Goal: Task Accomplishment & Management: Complete application form

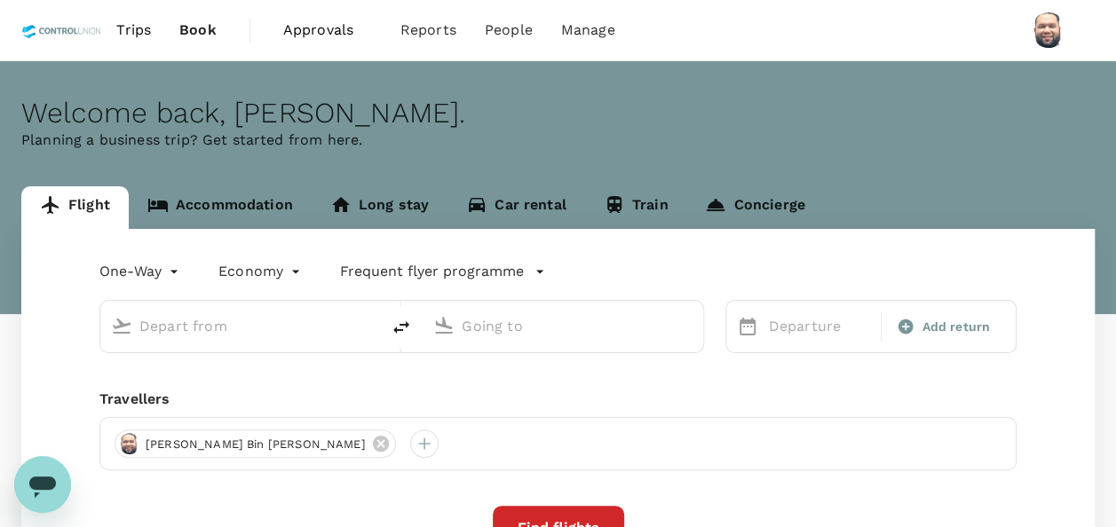
click at [306, 32] on span "Approvals" at bounding box center [327, 30] width 89 height 21
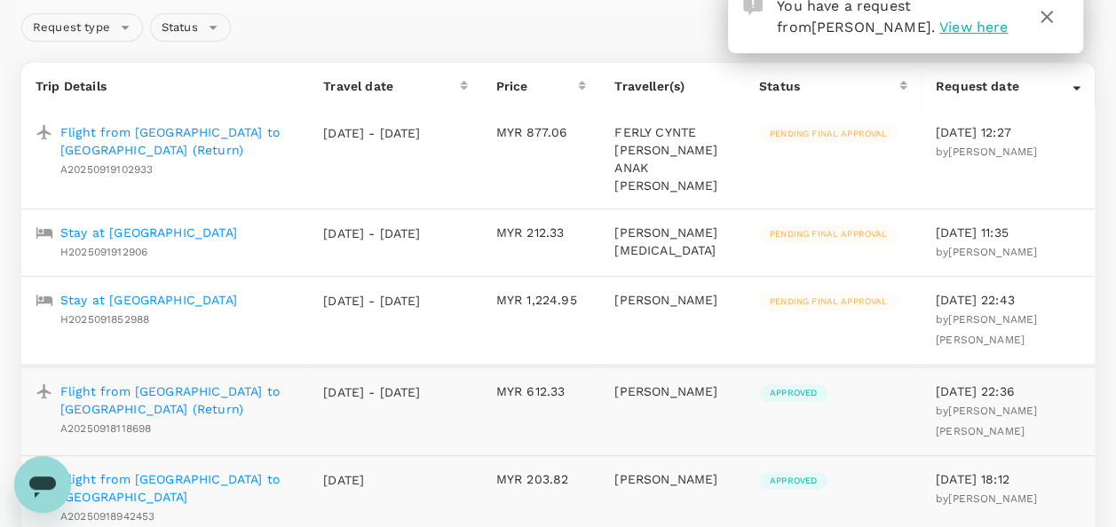
scroll to position [178, 0]
click at [204, 224] on p "Stay at [GEOGRAPHIC_DATA]" at bounding box center [148, 233] width 177 height 18
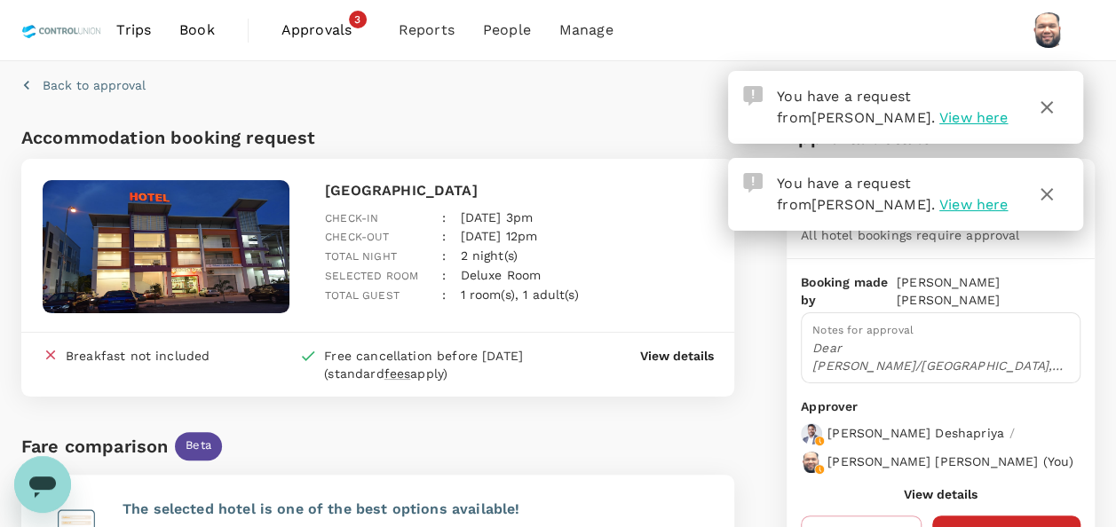
click at [1050, 108] on icon "button" at bounding box center [1046, 107] width 21 height 21
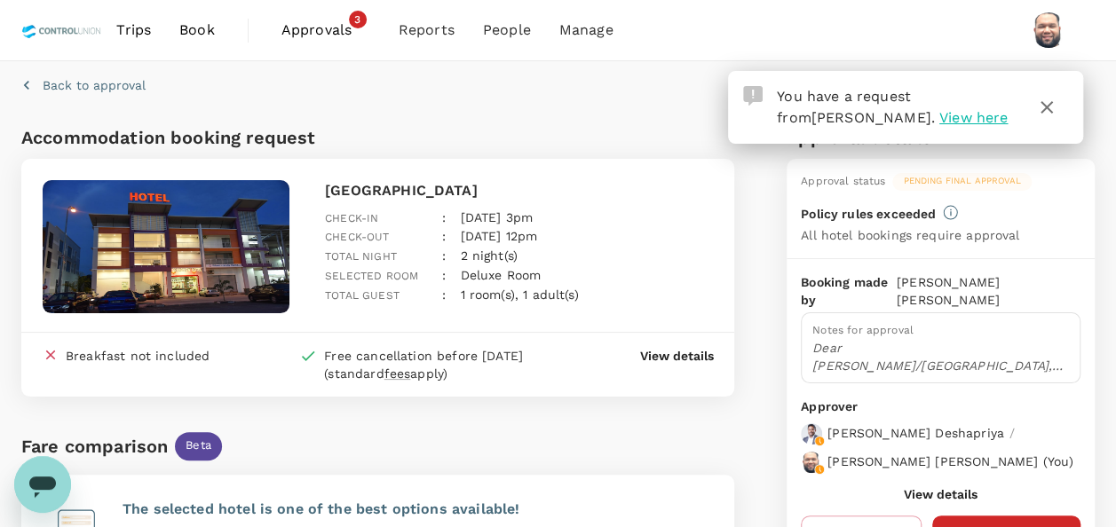
click at [1051, 103] on icon "button" at bounding box center [1047, 107] width 12 height 12
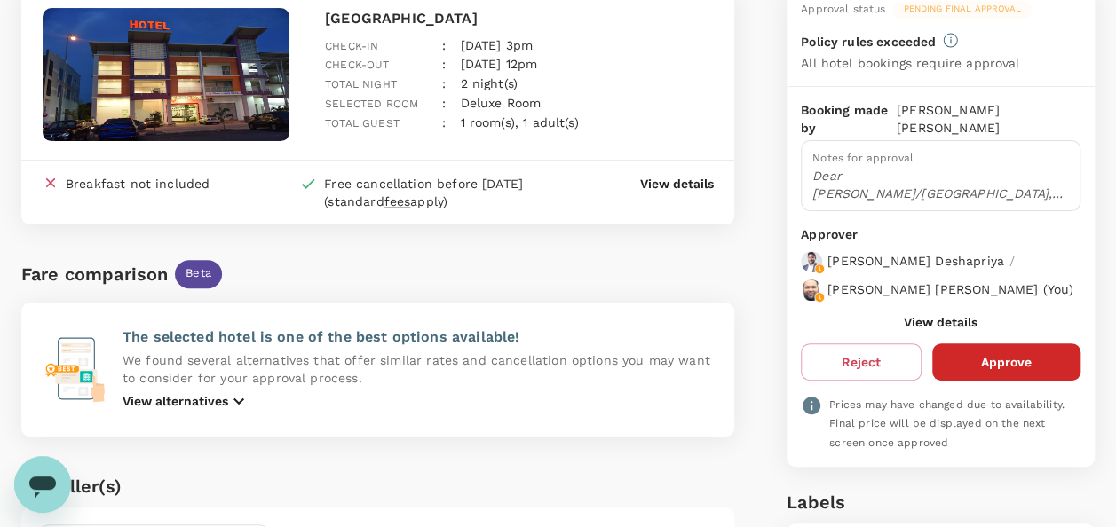
scroll to position [178, 0]
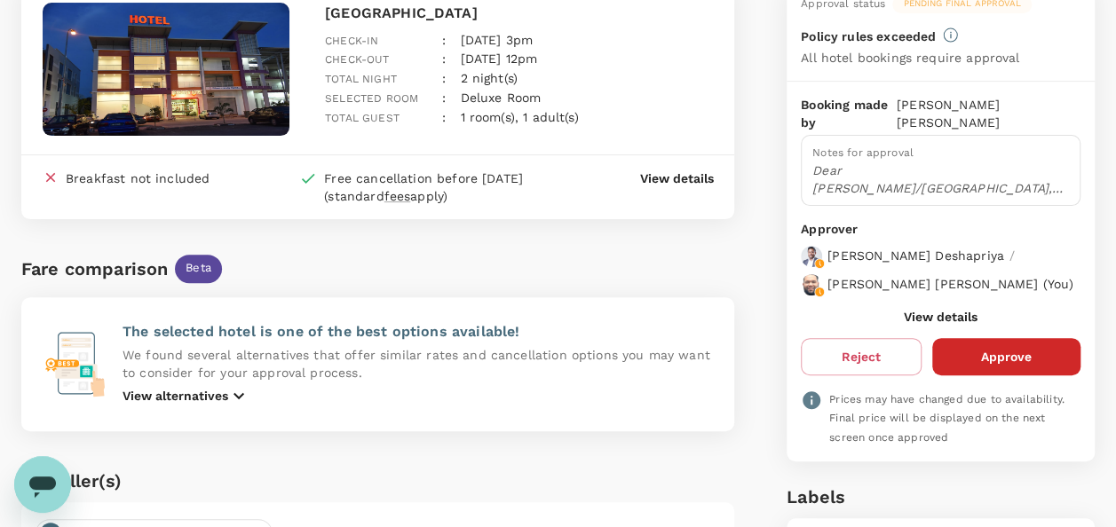
click at [950, 323] on button "View details" at bounding box center [941, 317] width 74 height 14
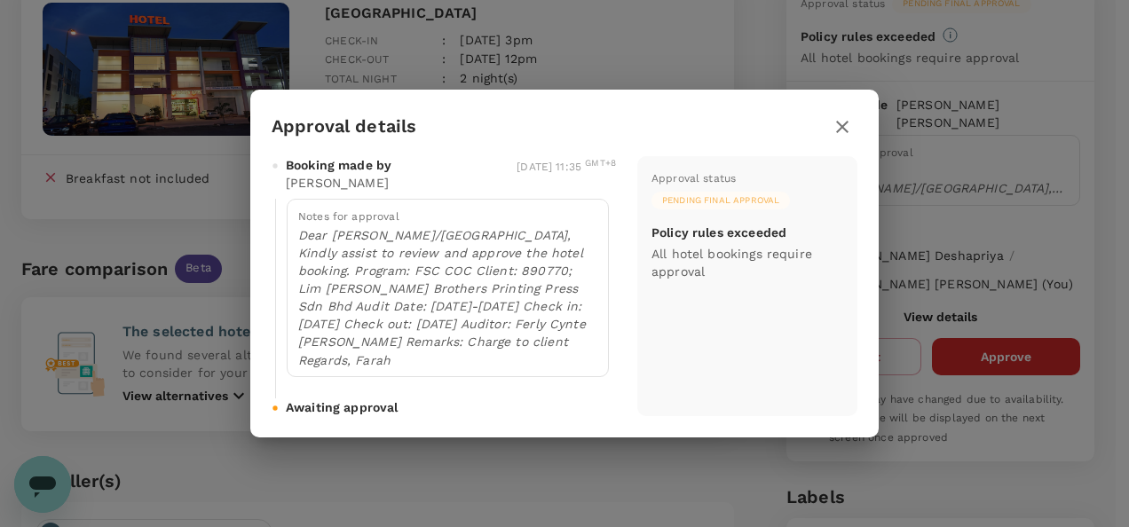
click at [845, 121] on icon "button" at bounding box center [842, 127] width 12 height 12
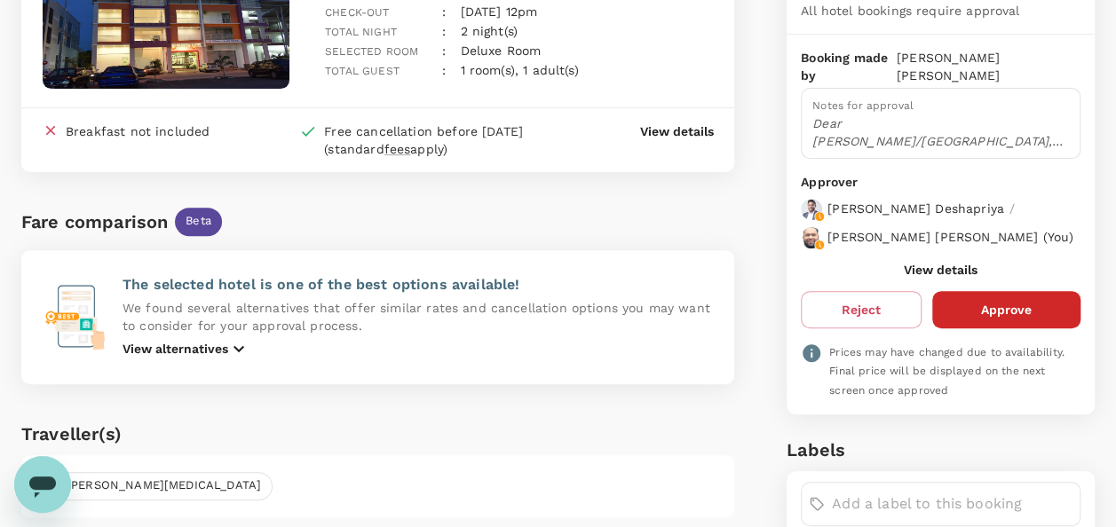
scroll to position [266, 0]
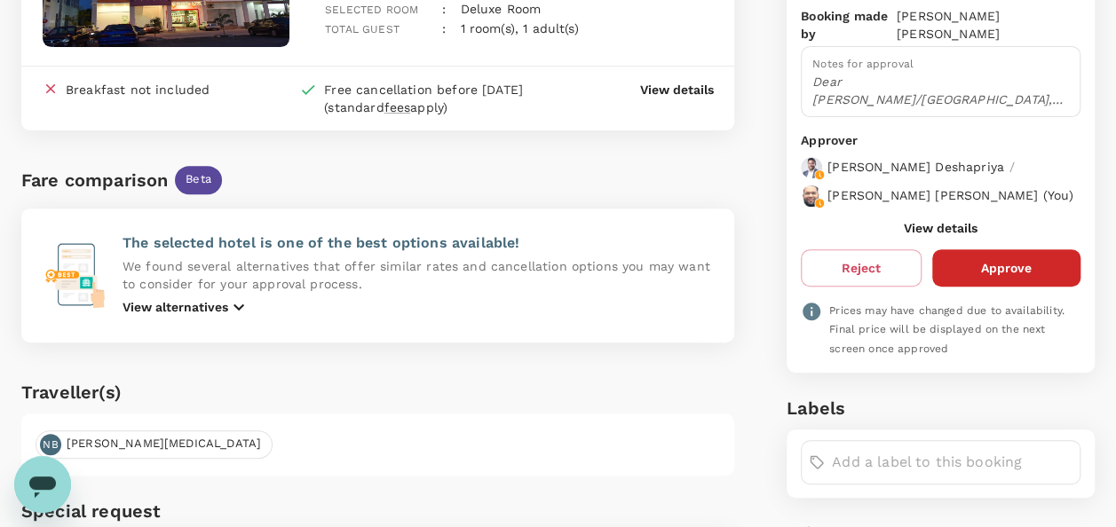
click at [924, 235] on button "View details" at bounding box center [941, 228] width 74 height 14
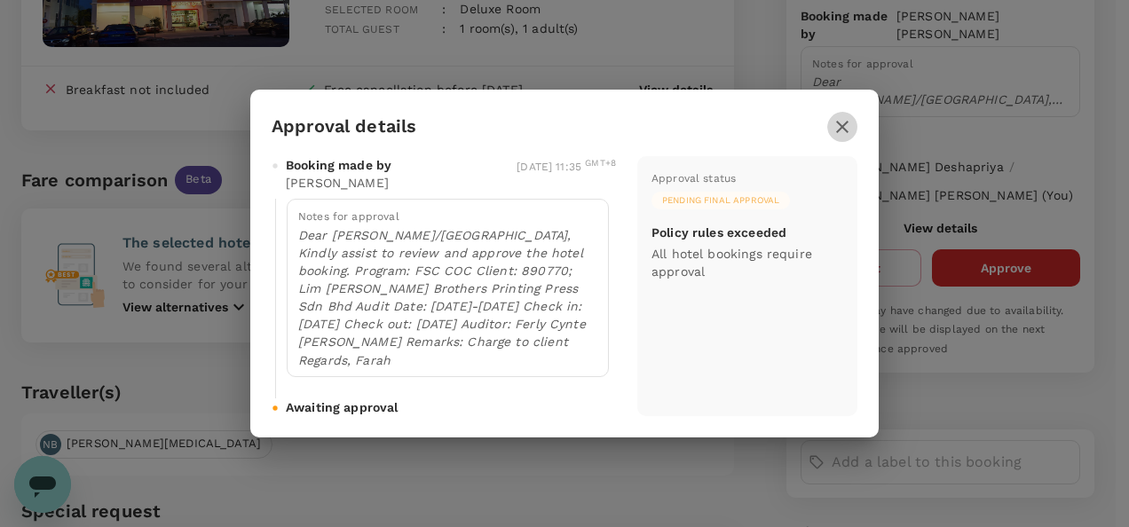
click at [848, 117] on icon "button" at bounding box center [842, 126] width 21 height 21
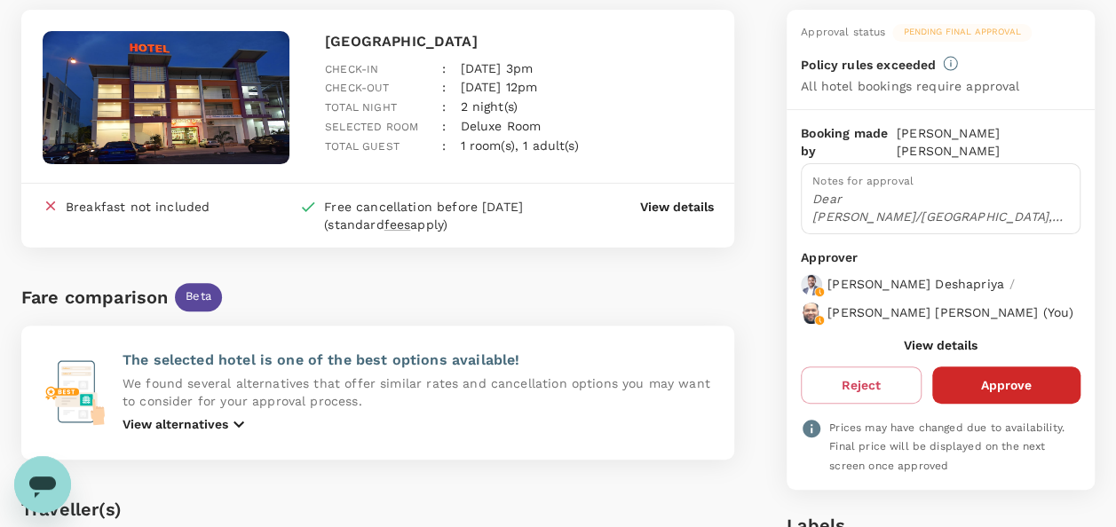
scroll to position [178, 0]
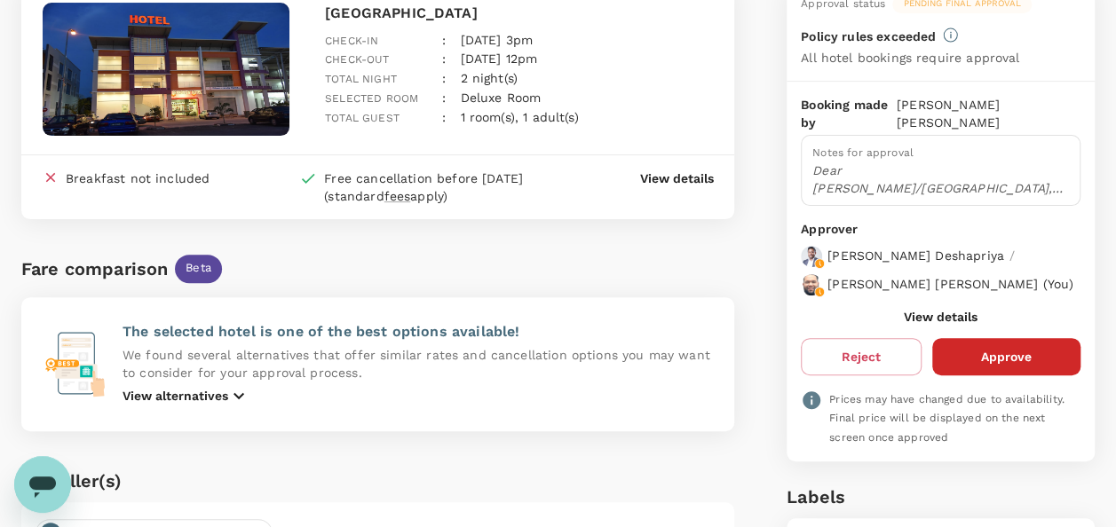
click at [994, 364] on button "Approve" at bounding box center [1006, 356] width 148 height 37
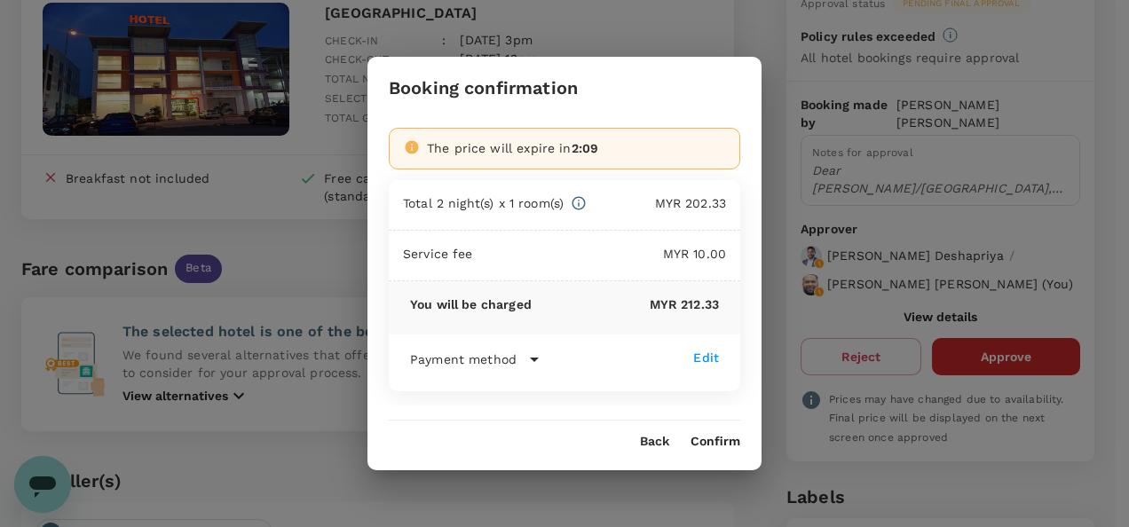
click at [705, 446] on button "Confirm" at bounding box center [716, 442] width 50 height 14
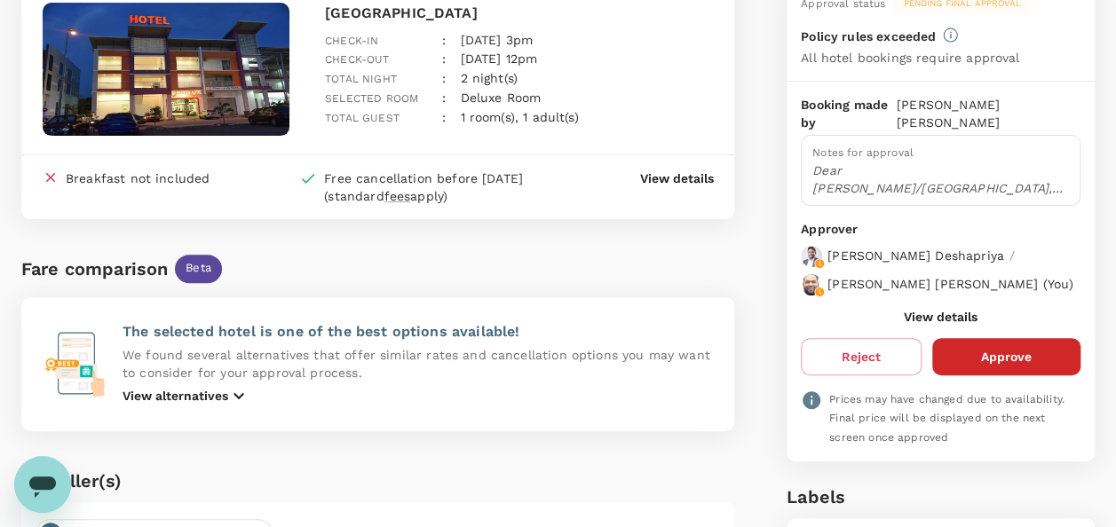
scroll to position [0, 0]
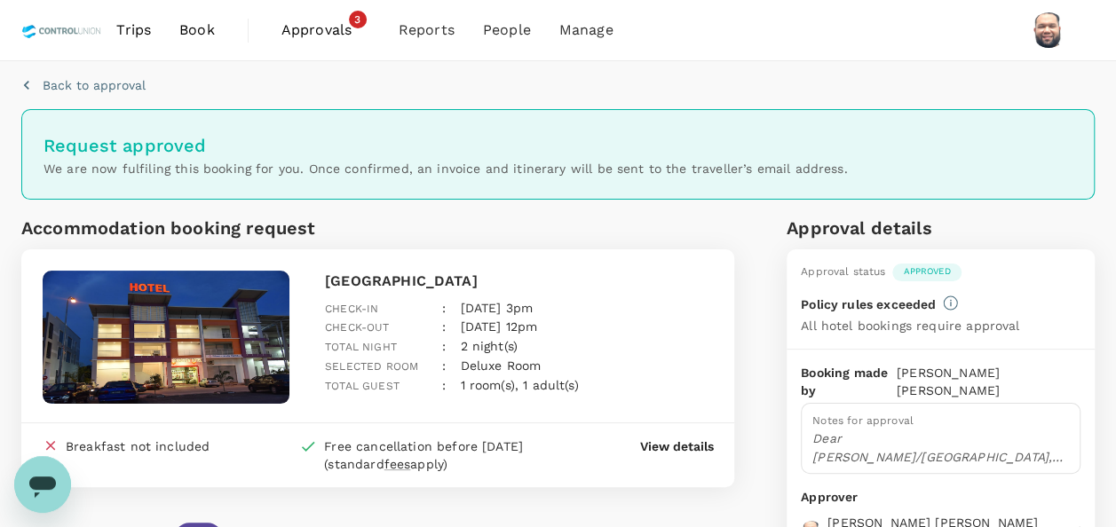
click at [305, 24] on span "Approvals" at bounding box center [325, 30] width 89 height 21
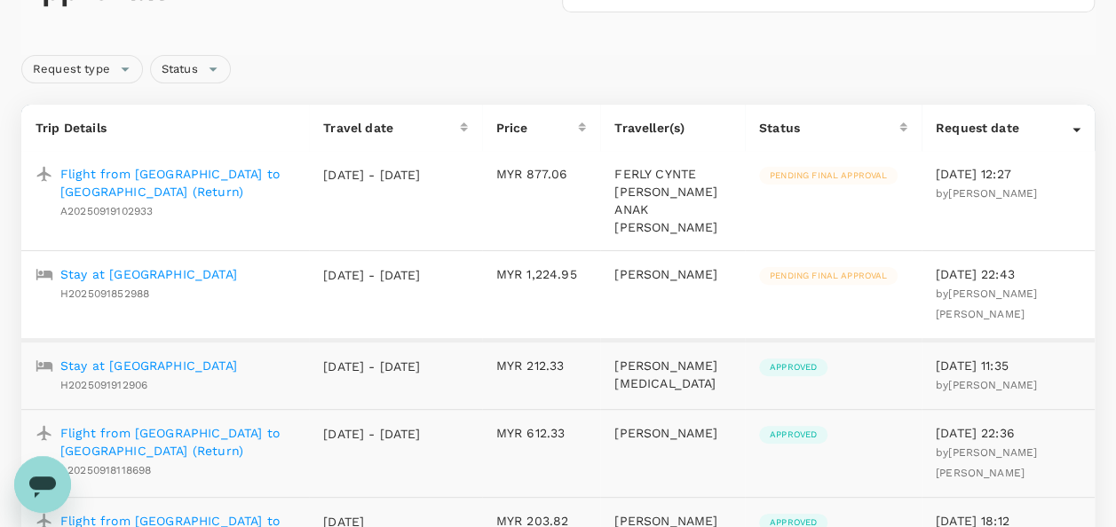
scroll to position [178, 0]
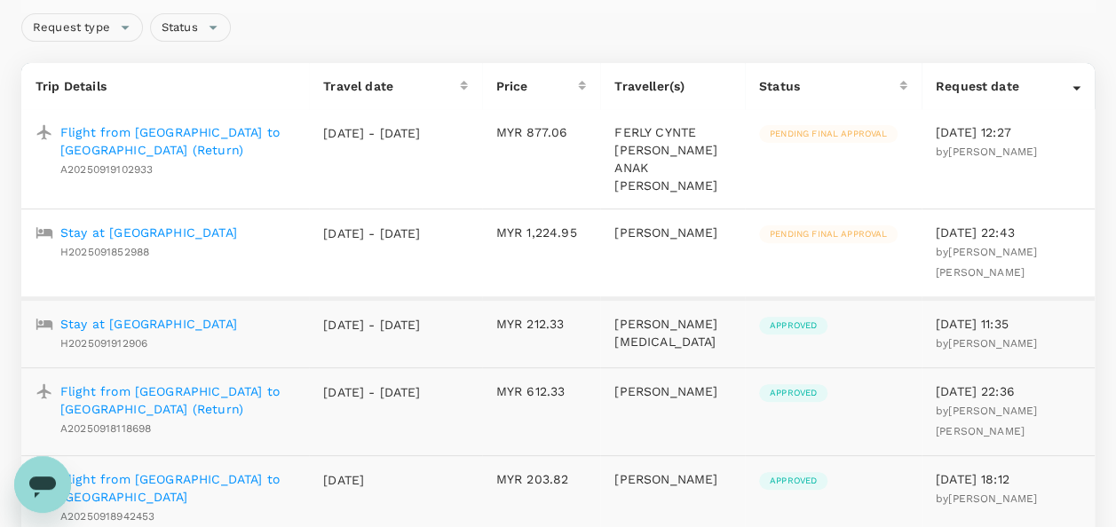
click at [178, 131] on p "Flight from [GEOGRAPHIC_DATA] to [GEOGRAPHIC_DATA] (Return)" at bounding box center [177, 141] width 234 height 36
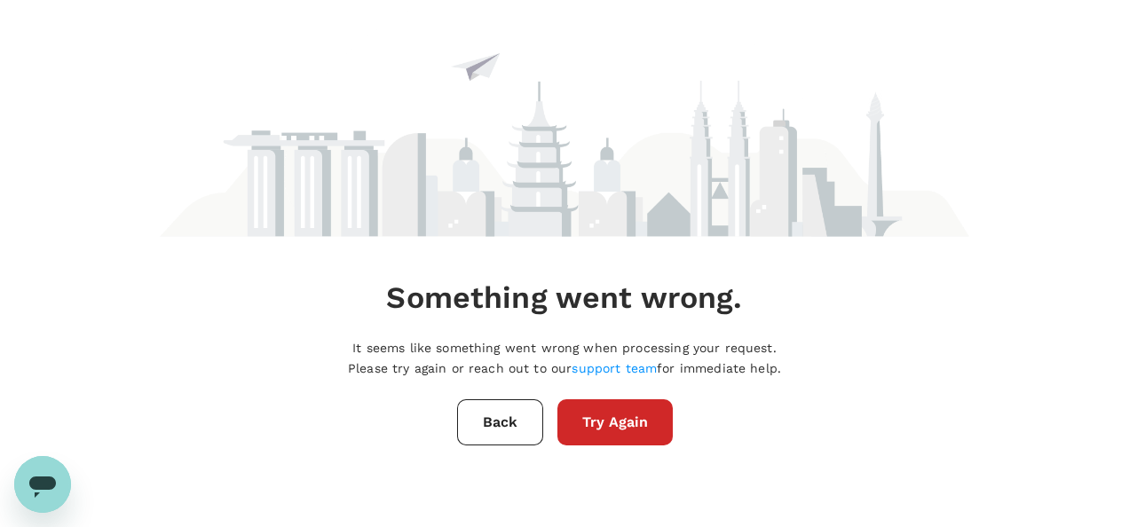
click at [639, 428] on button "Try Again" at bounding box center [615, 423] width 115 height 46
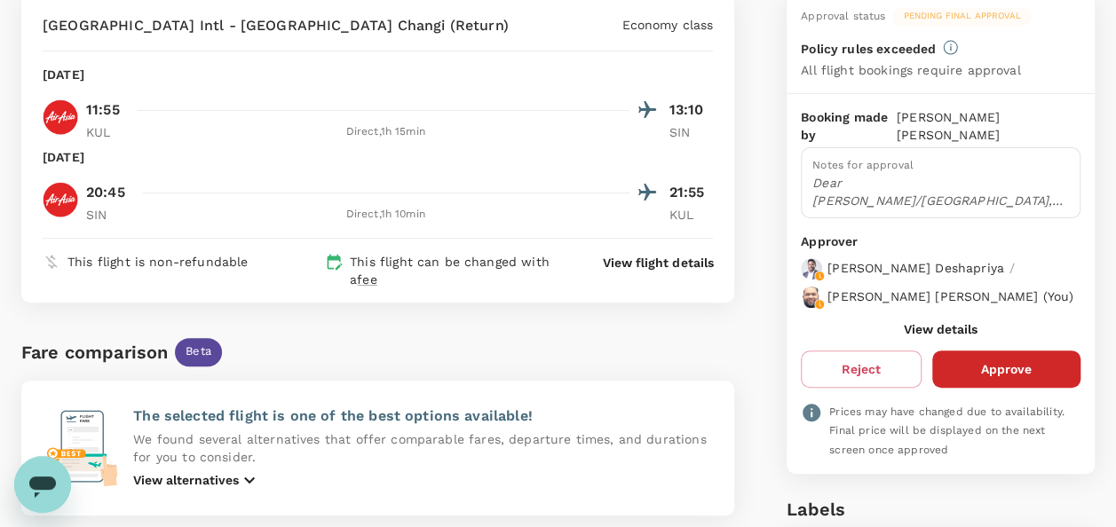
scroll to position [178, 0]
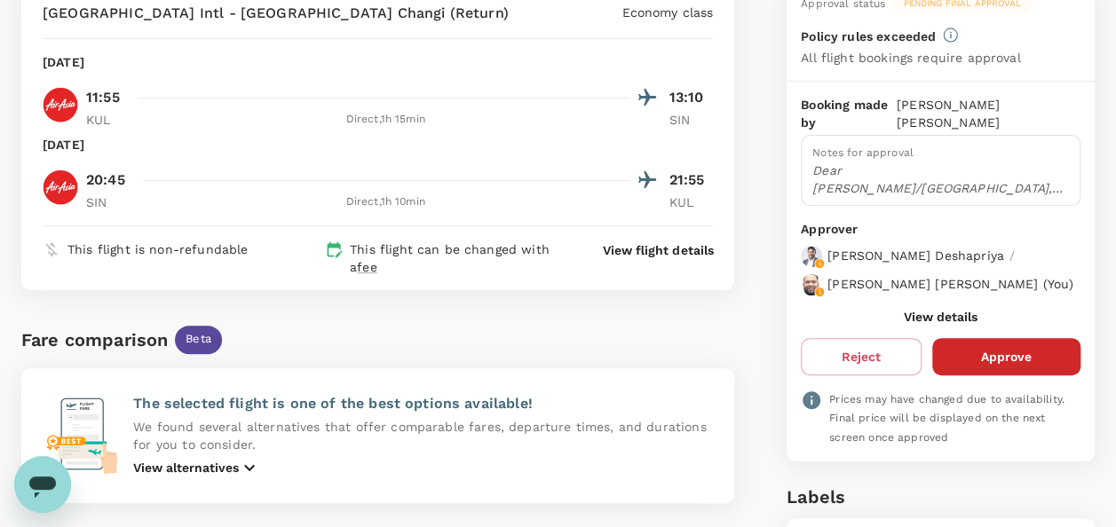
click at [935, 324] on button "View details" at bounding box center [941, 317] width 74 height 14
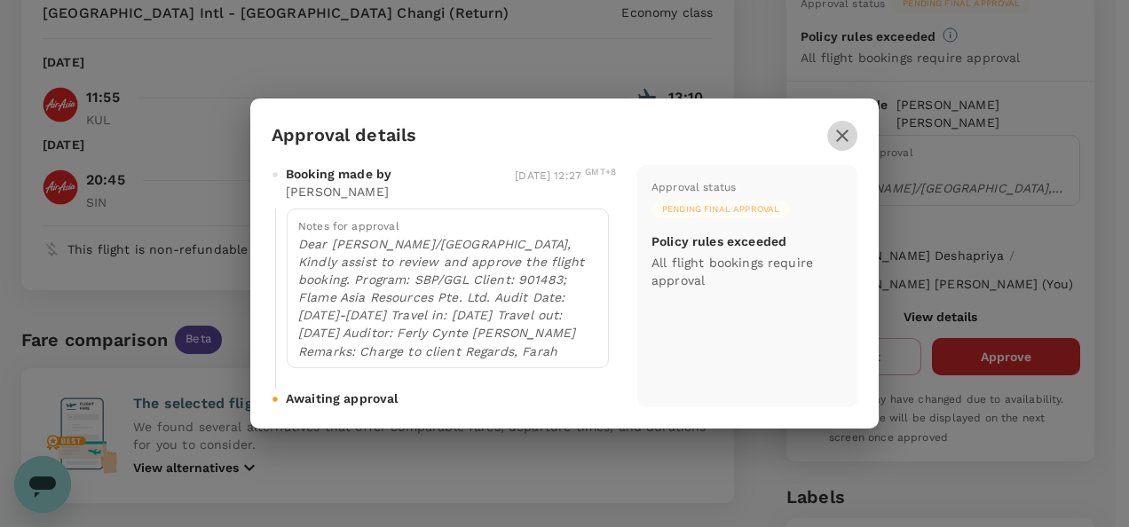
click at [849, 127] on icon "button" at bounding box center [842, 135] width 21 height 21
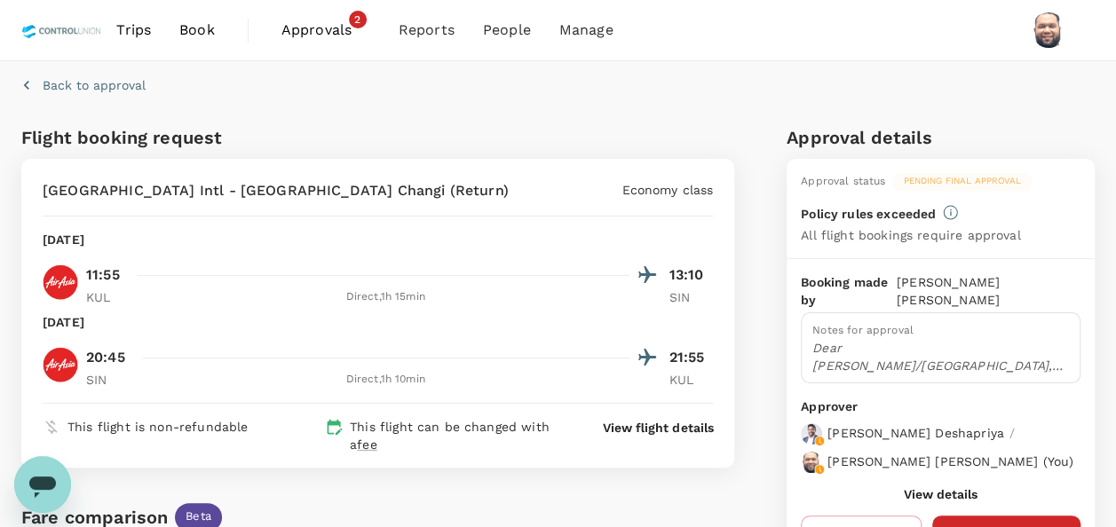
scroll to position [89, 0]
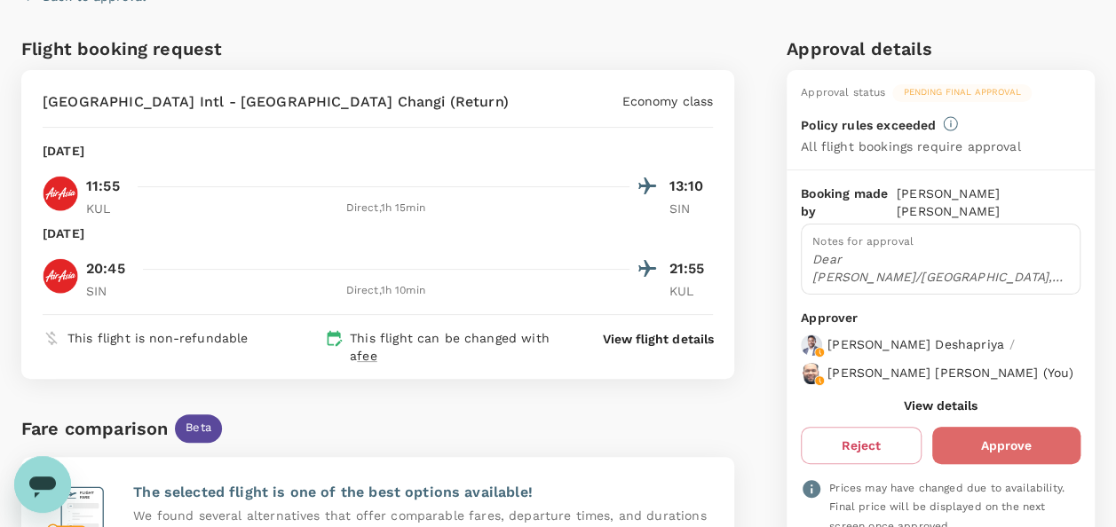
click at [991, 464] on button "Approve" at bounding box center [1006, 445] width 148 height 37
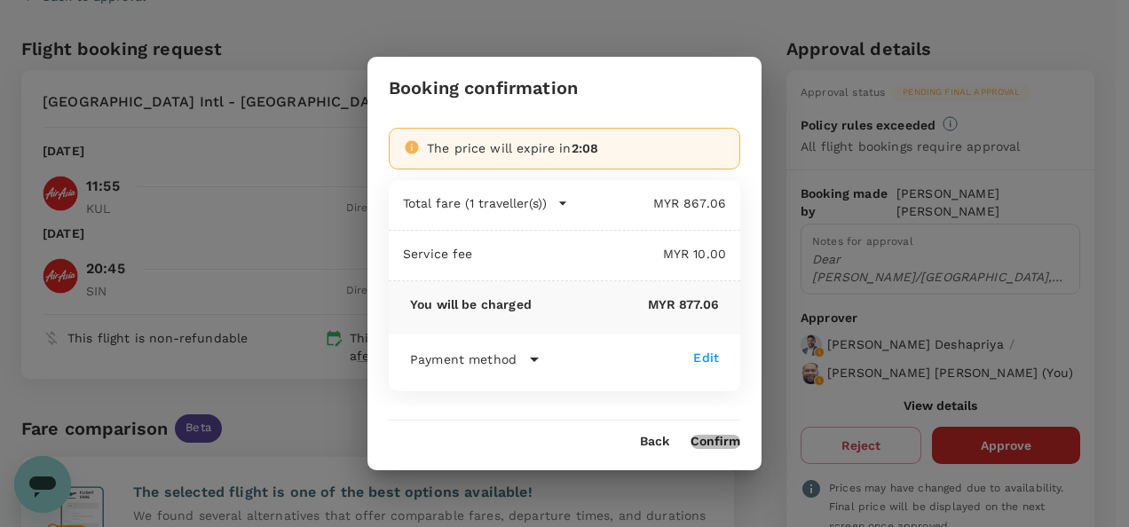
click at [716, 444] on button "Confirm" at bounding box center [716, 442] width 50 height 14
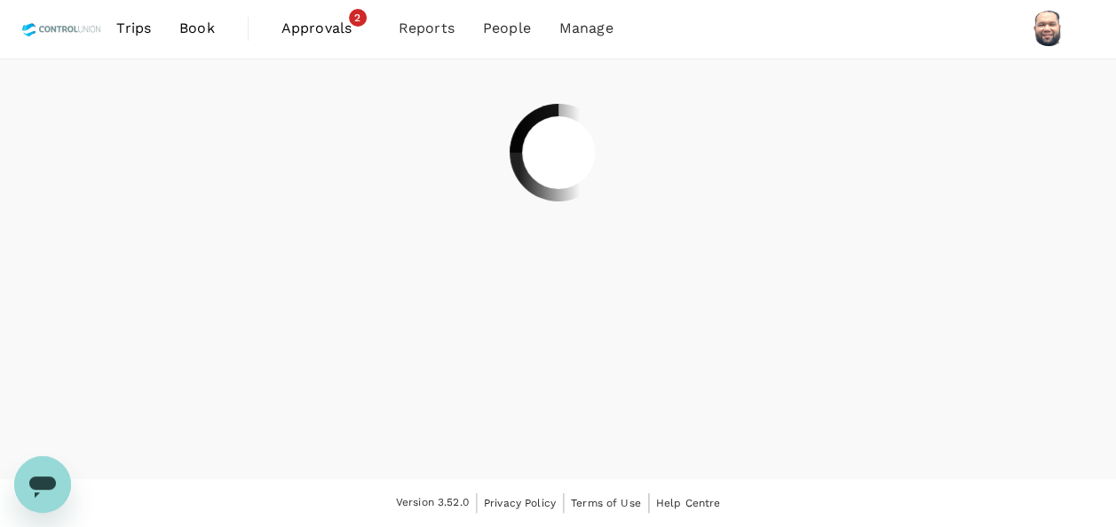
scroll to position [0, 0]
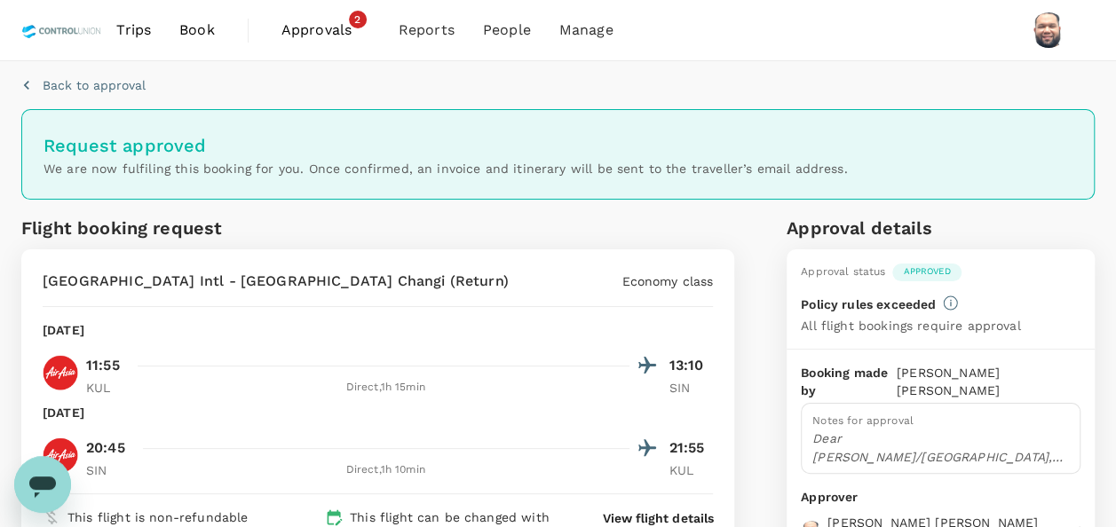
click at [319, 32] on span "Approvals" at bounding box center [325, 30] width 89 height 21
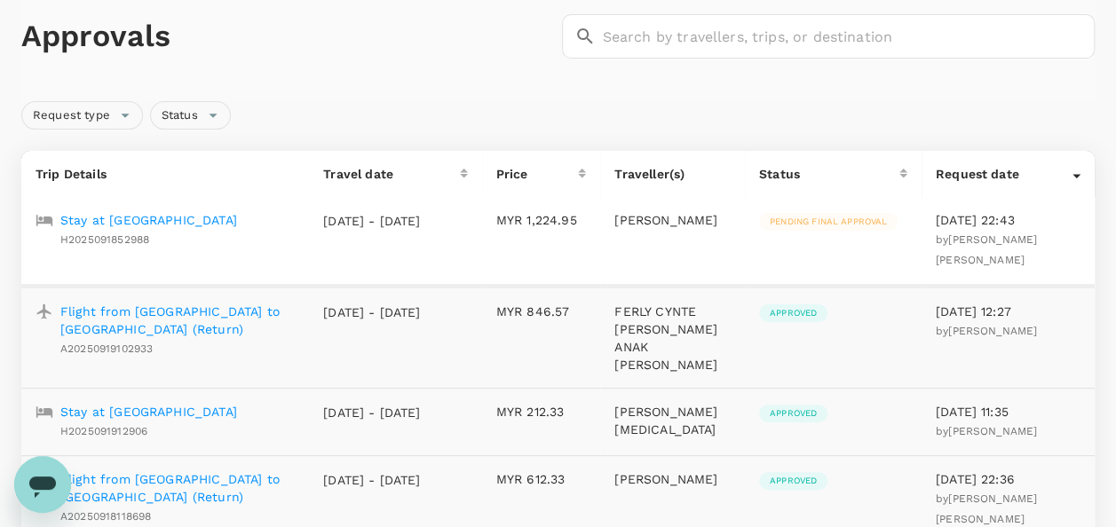
scroll to position [178, 0]
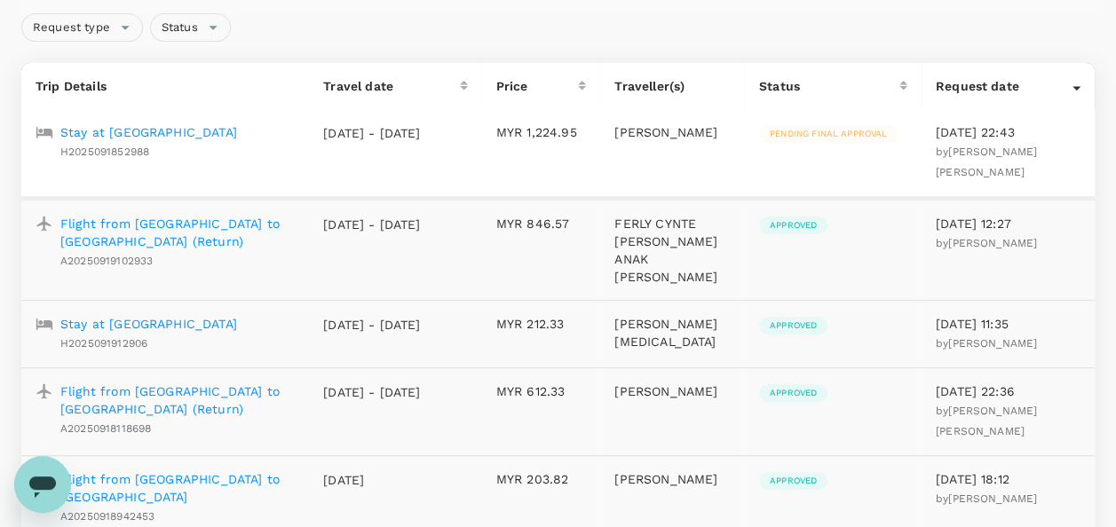
click at [210, 126] on p "Stay at [GEOGRAPHIC_DATA]" at bounding box center [148, 132] width 177 height 18
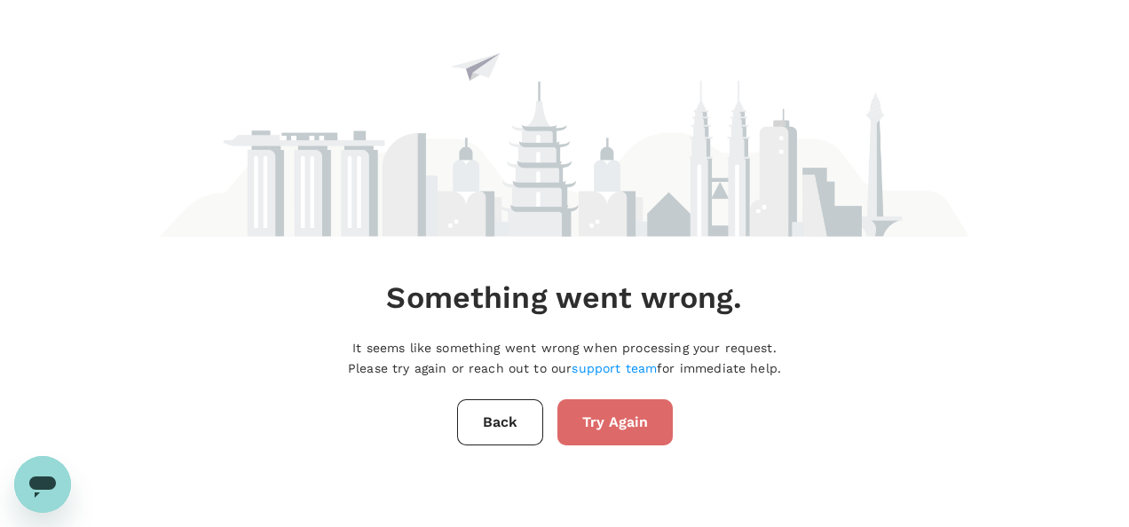
click at [624, 422] on button "Try Again" at bounding box center [615, 423] width 115 height 46
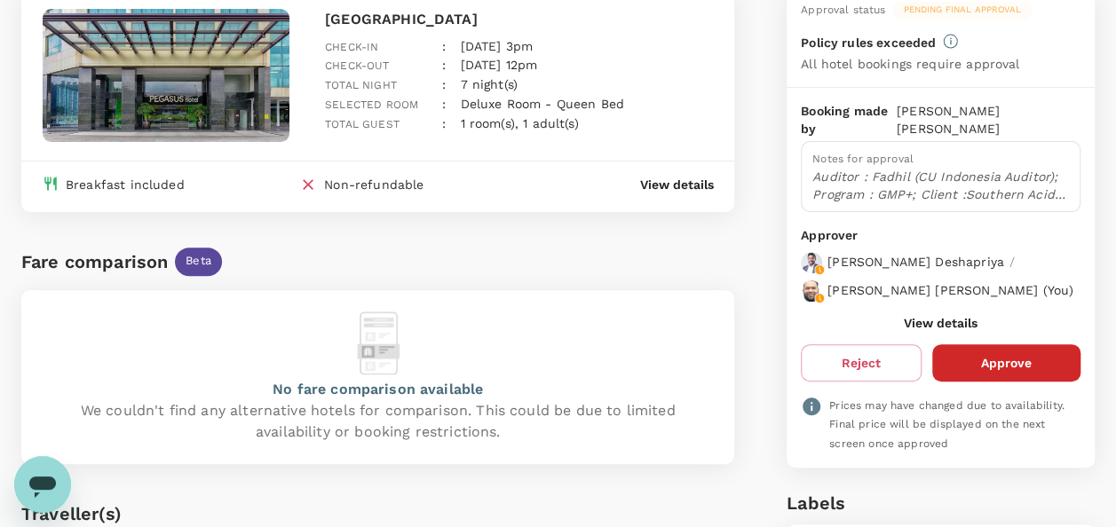
scroll to position [178, 0]
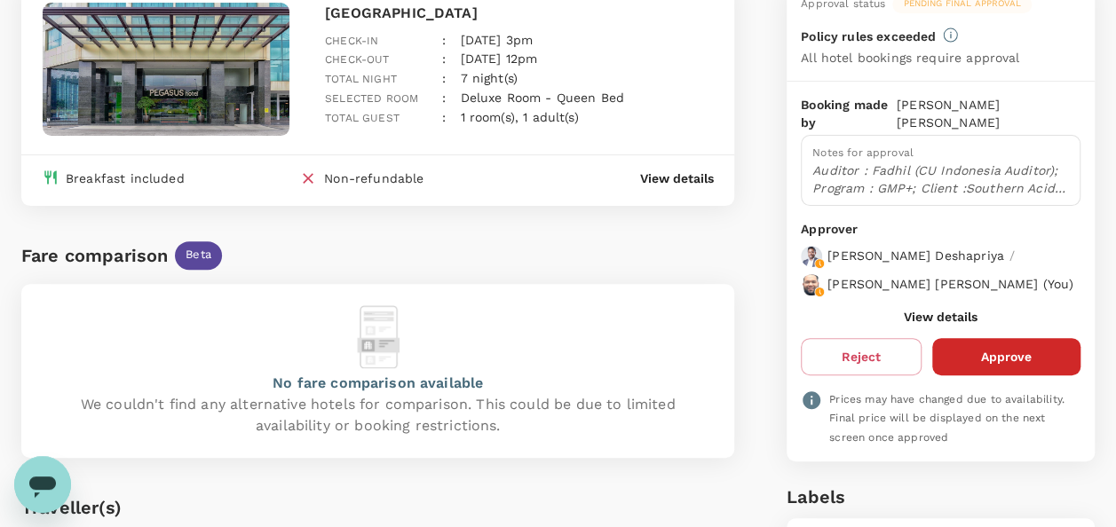
click at [958, 311] on button "View details" at bounding box center [941, 317] width 74 height 14
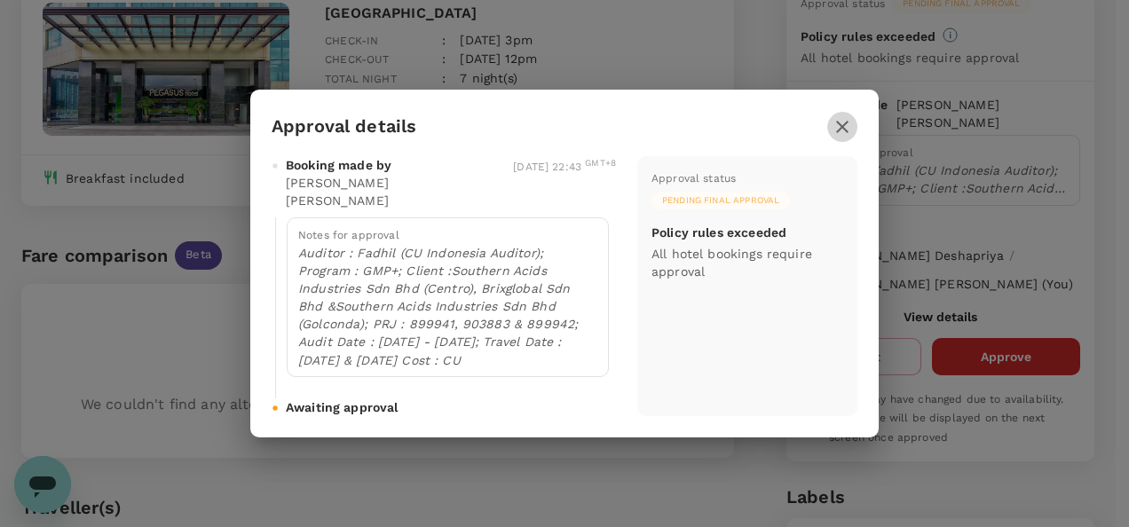
click at [846, 138] on icon "button" at bounding box center [842, 126] width 21 height 21
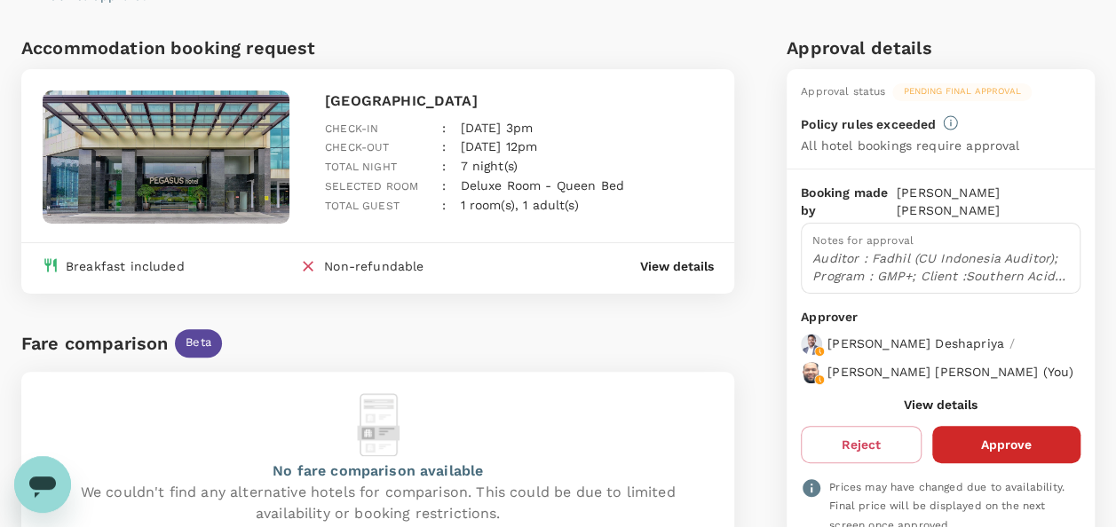
scroll to position [89, 0]
click at [945, 399] on button "View details" at bounding box center [941, 406] width 74 height 14
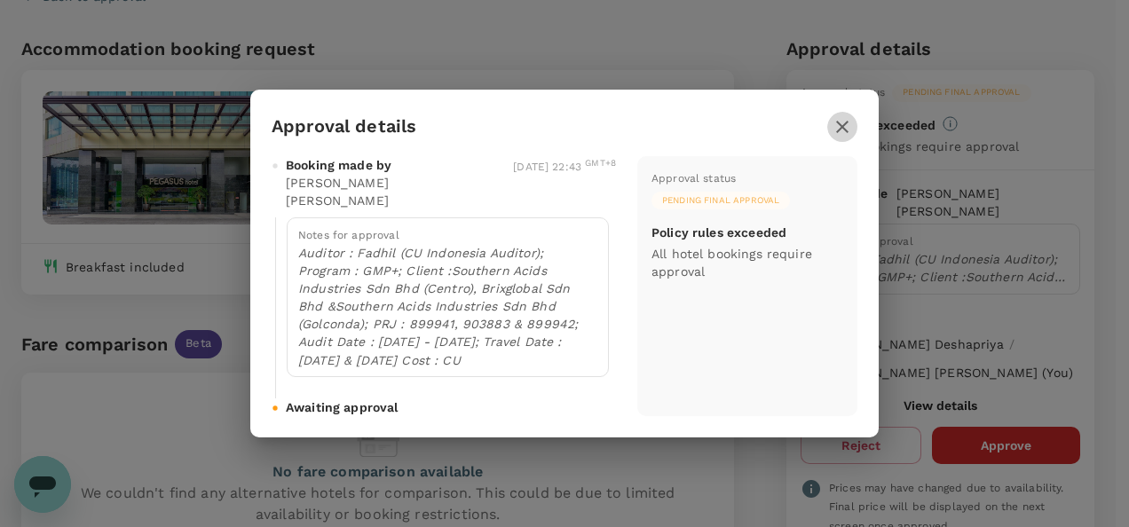
click at [850, 137] on icon "button" at bounding box center [842, 126] width 21 height 21
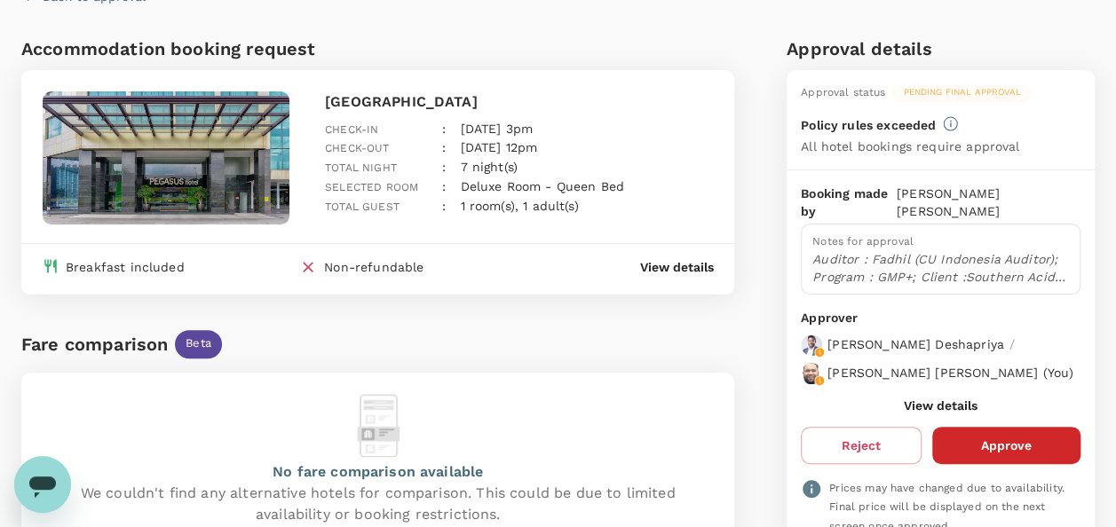
click at [998, 442] on button "Approve" at bounding box center [1006, 445] width 148 height 37
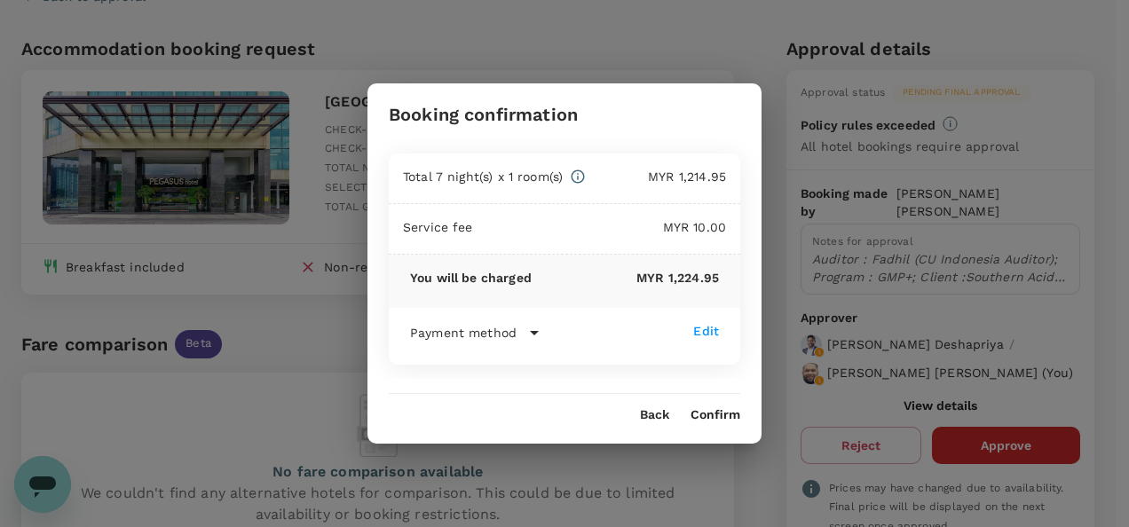
click at [725, 416] on button "Confirm" at bounding box center [716, 415] width 50 height 14
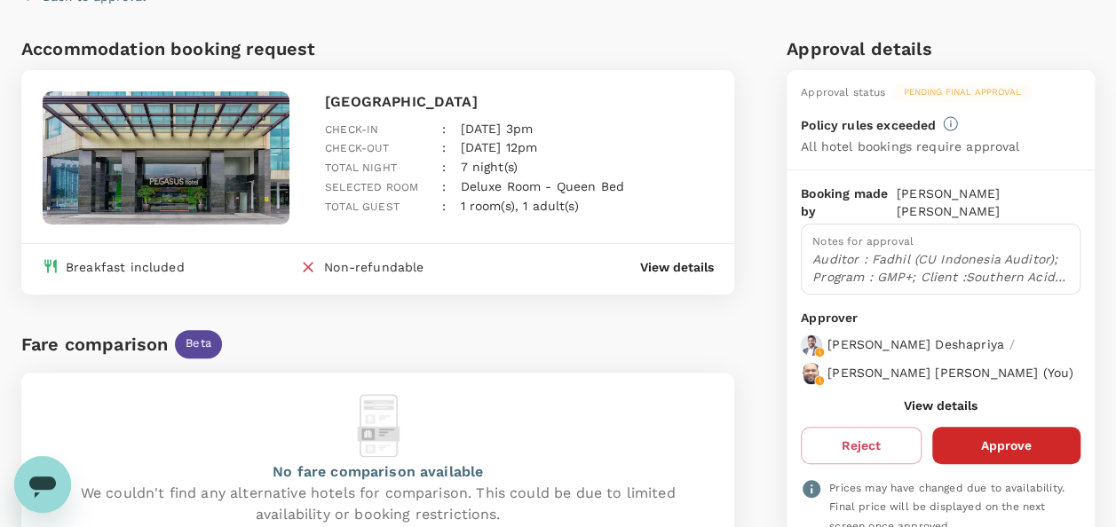
scroll to position [0, 0]
